Goal: Information Seeking & Learning: Learn about a topic

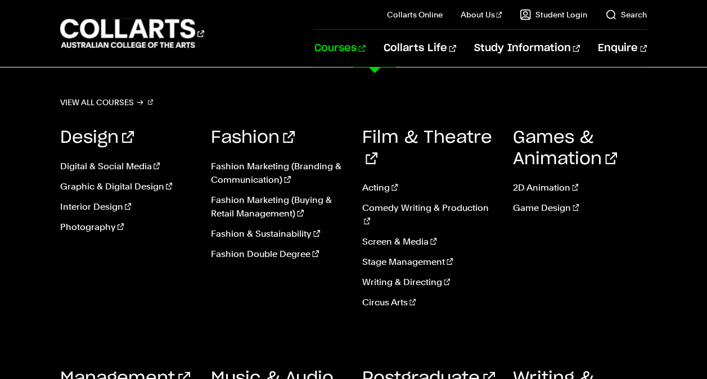
click at [365, 56] on link "Courses" at bounding box center [339, 48] width 51 height 37
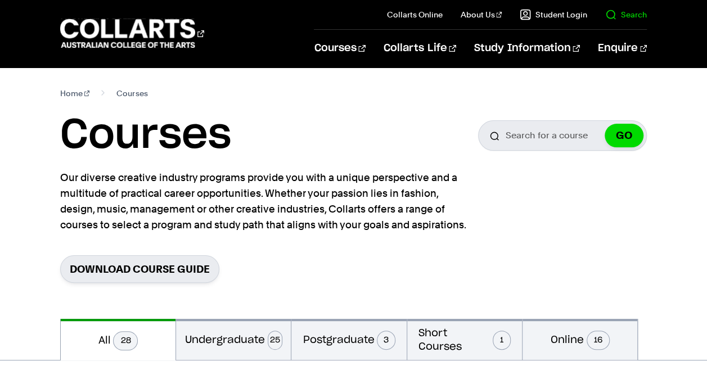
click at [616, 16] on link "Search" at bounding box center [626, 14] width 42 height 11
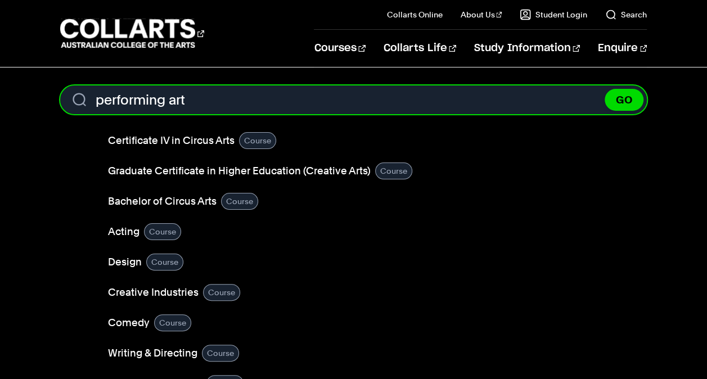
type input "performing art"
